Goal: Transaction & Acquisition: Purchase product/service

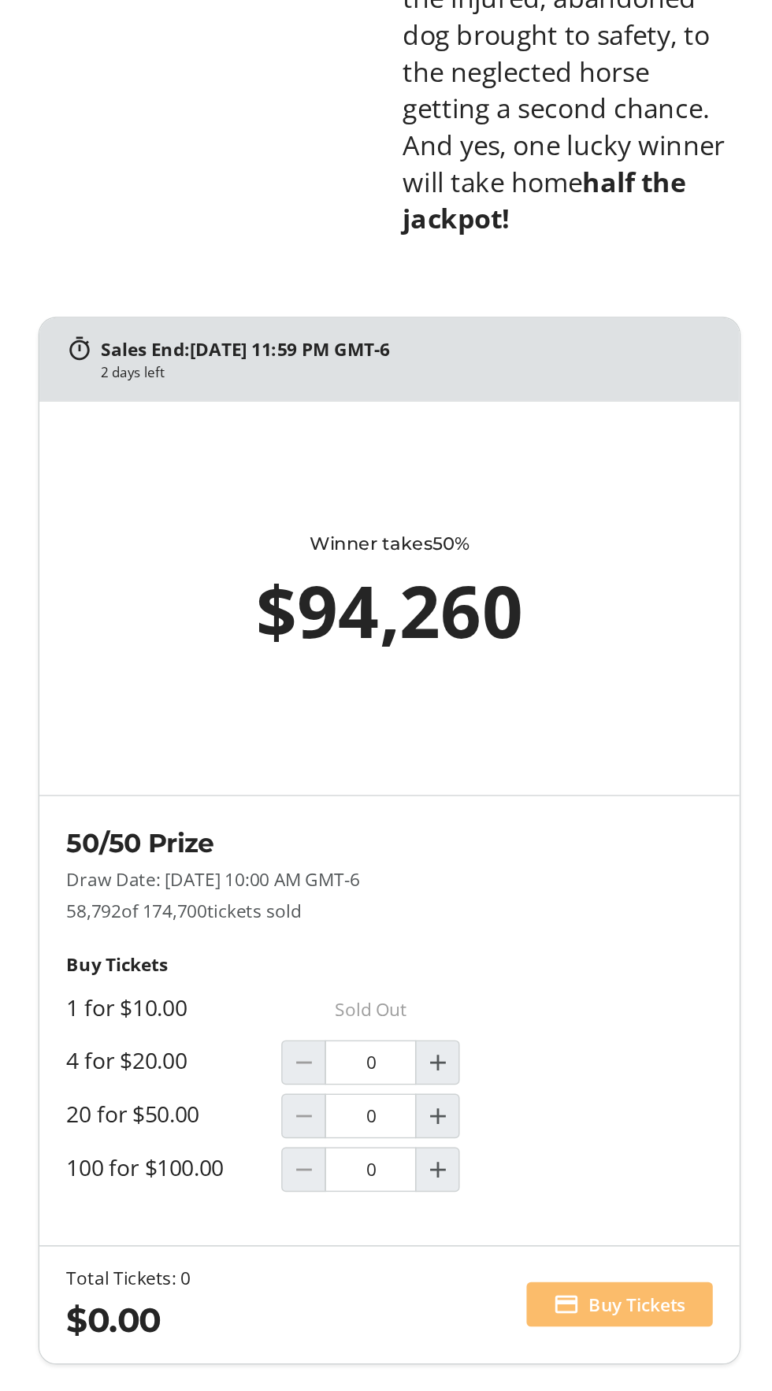
scroll to position [738, 0]
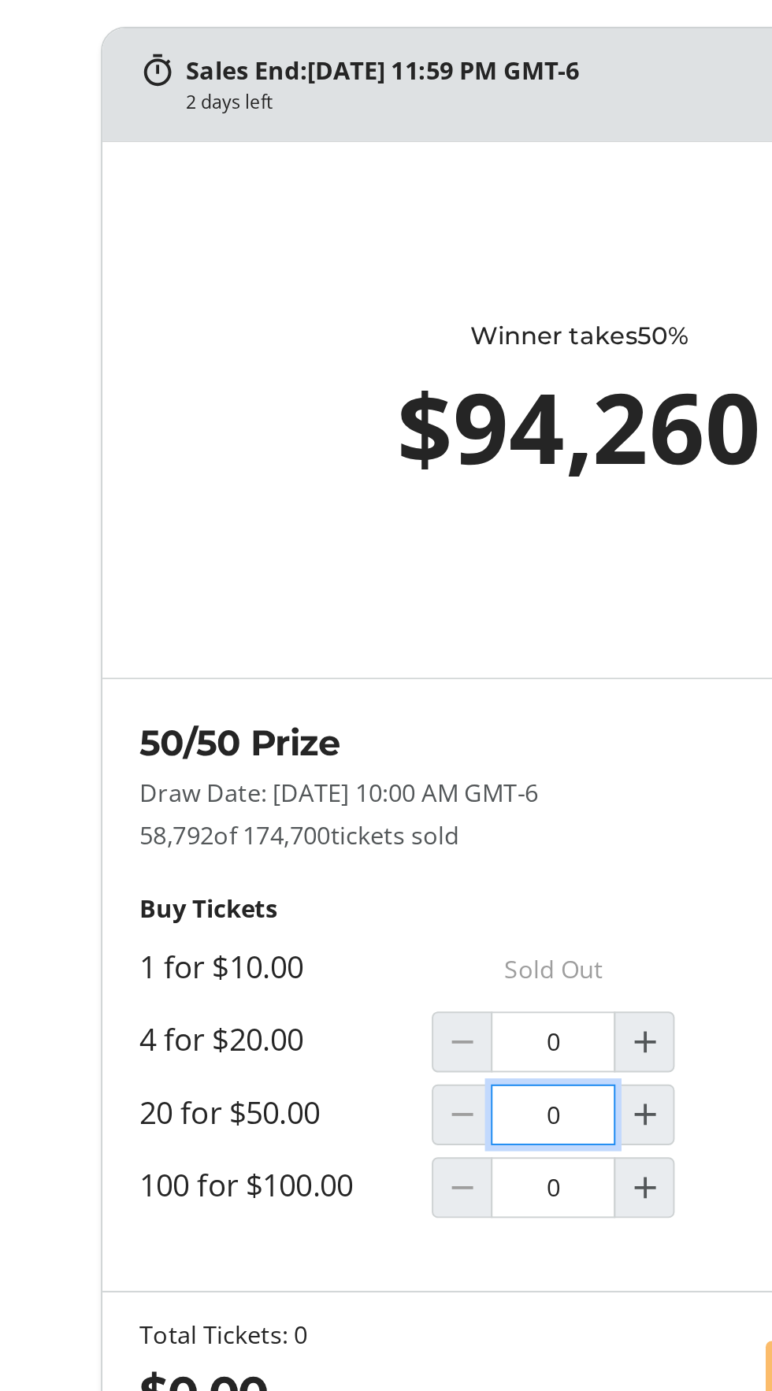
click at [388, 1098] on input "0" at bounding box center [372, 1113] width 65 height 31
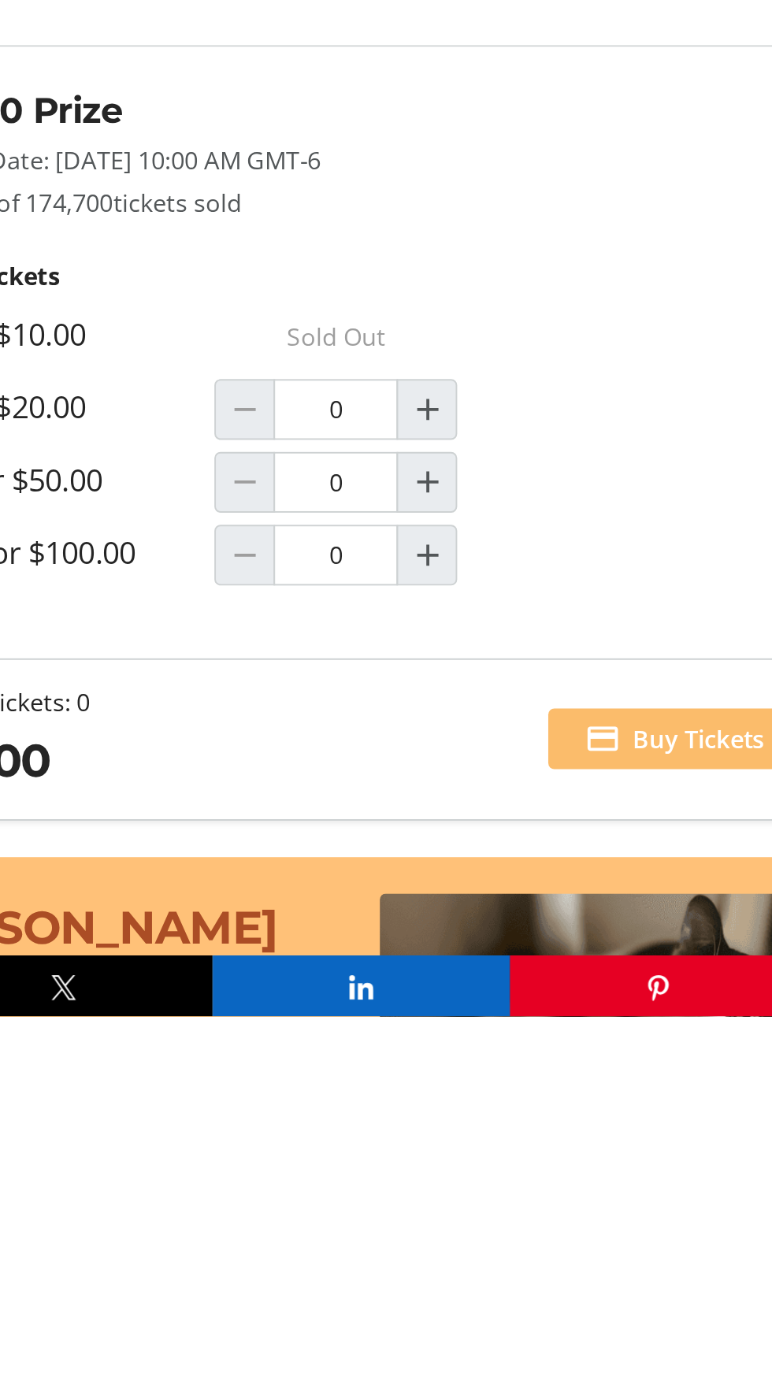
scroll to position [739, 0]
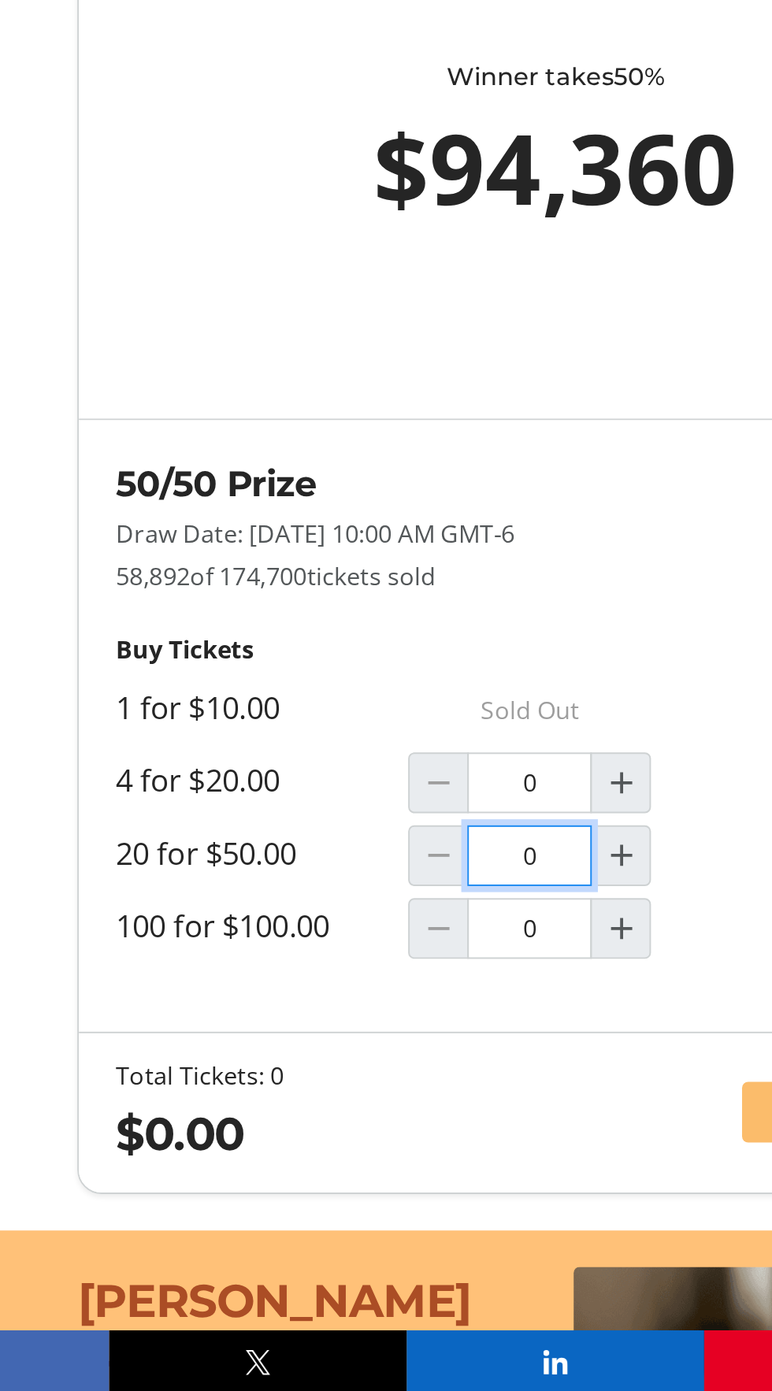
click at [386, 1097] on input "0" at bounding box center [372, 1112] width 65 height 31
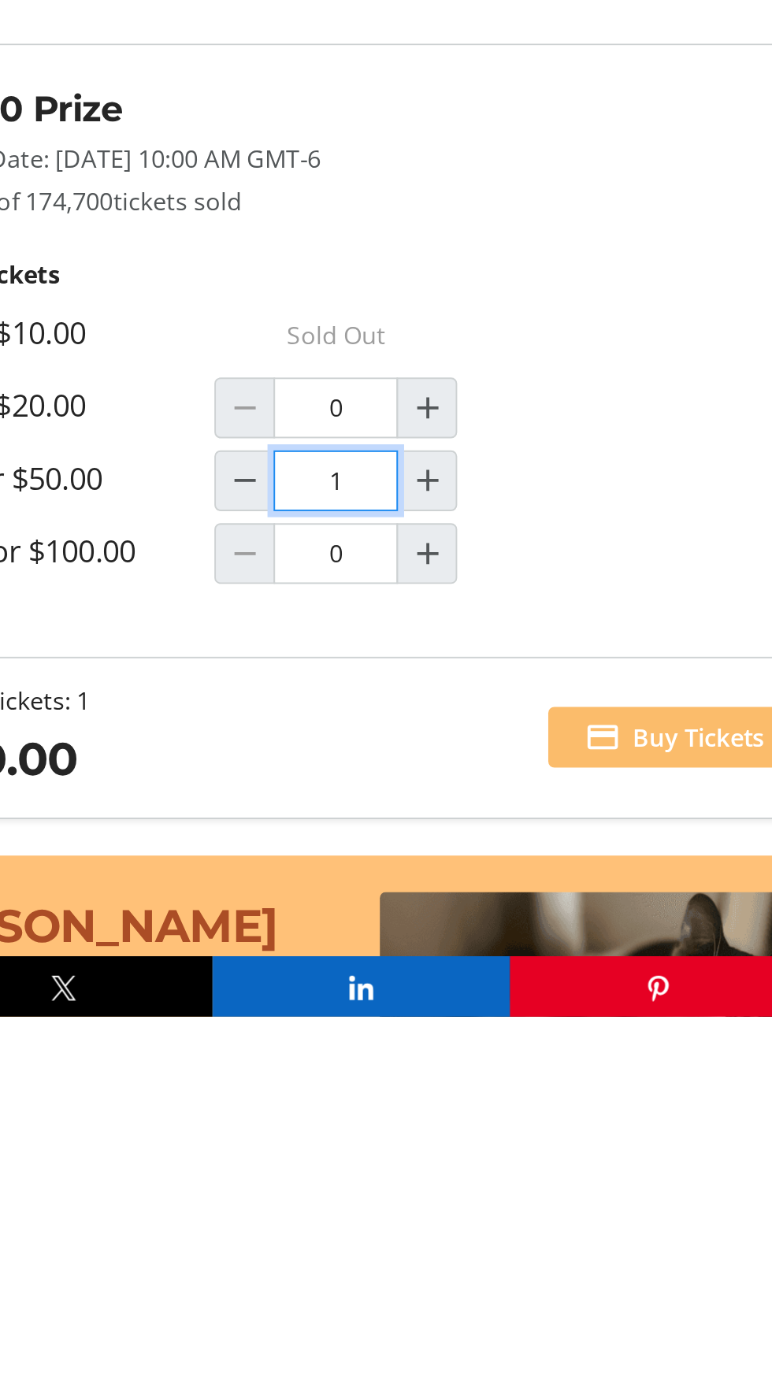
type input "1"
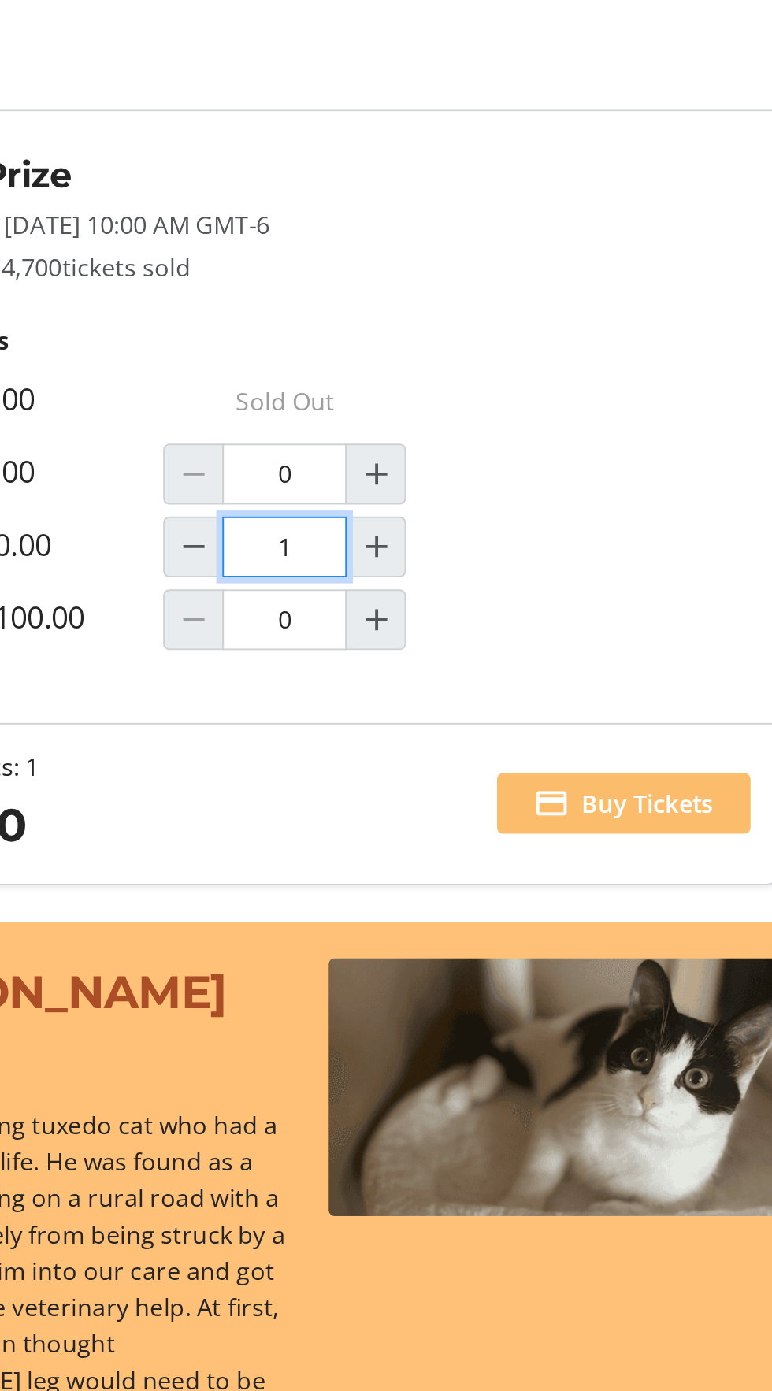
scroll to position [951, 0]
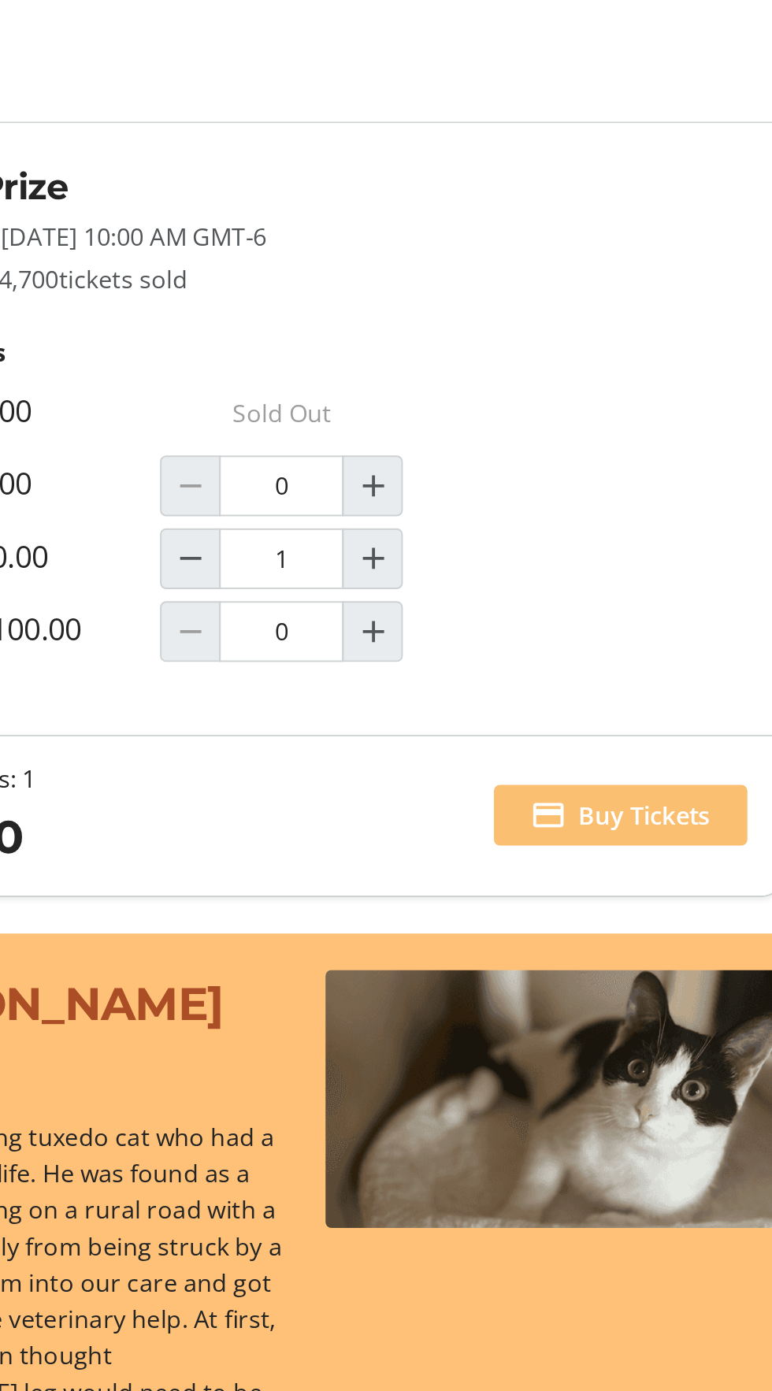
click at [589, 1024] on span "Buy Tickets" at bounding box center [561, 1033] width 69 height 19
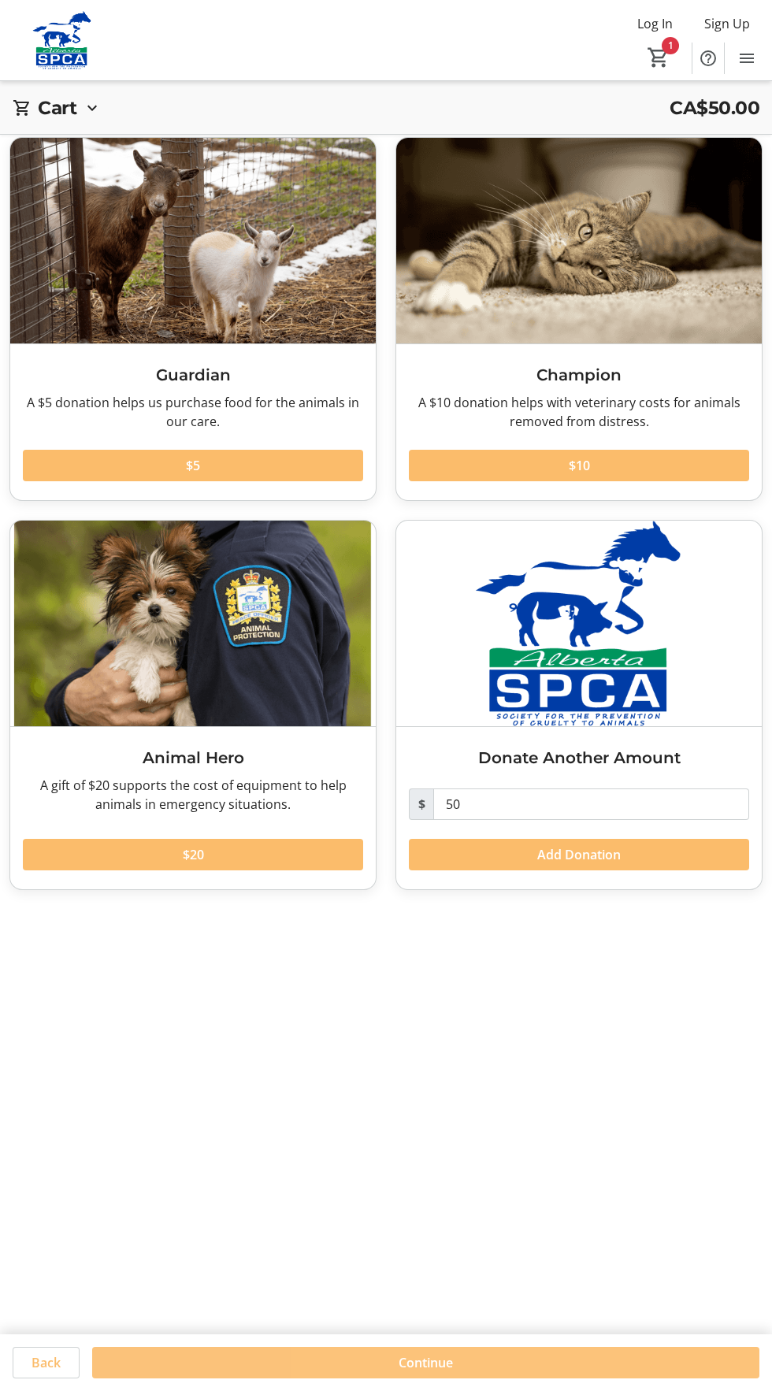
scroll to position [56, 0]
click at [648, 1381] on span at bounding box center [425, 1362] width 667 height 38
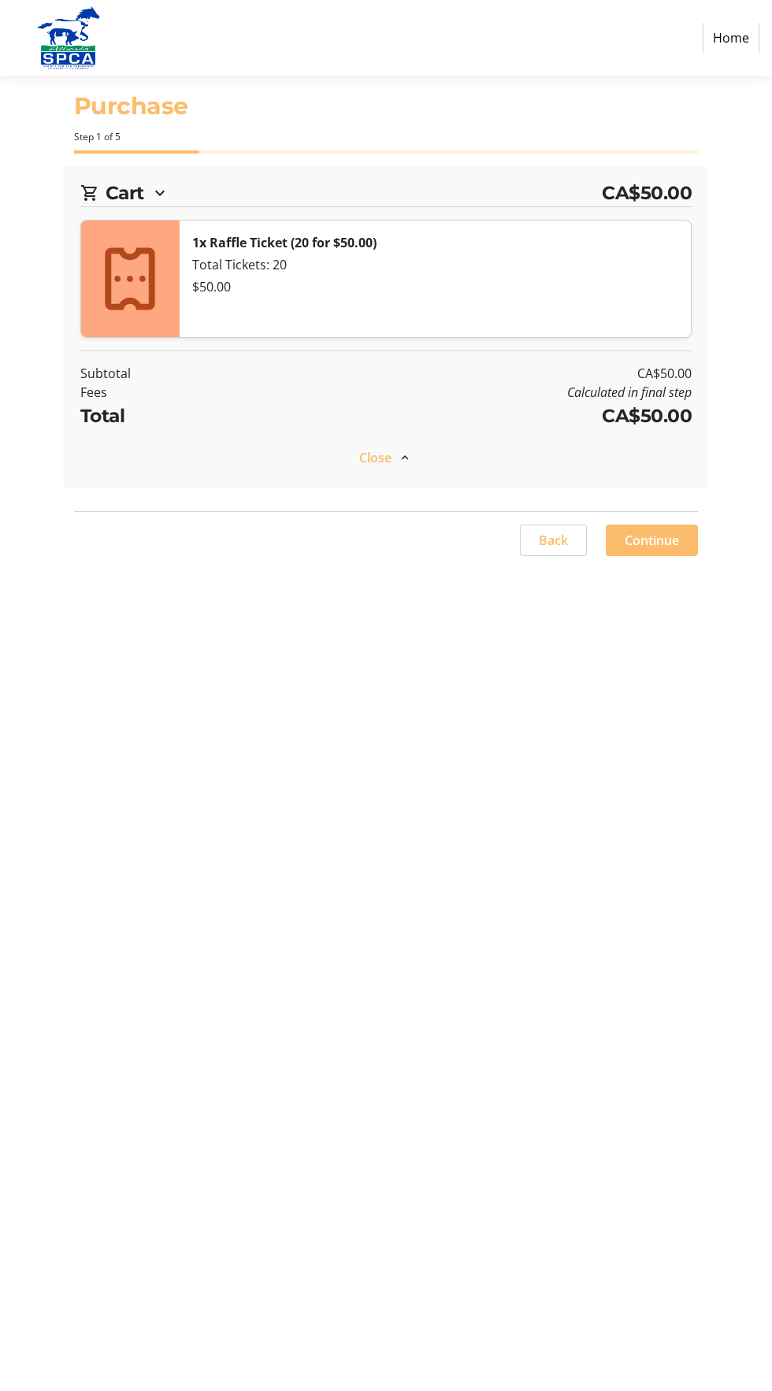
select select "CA"
